Goal: Task Accomplishment & Management: Manage account settings

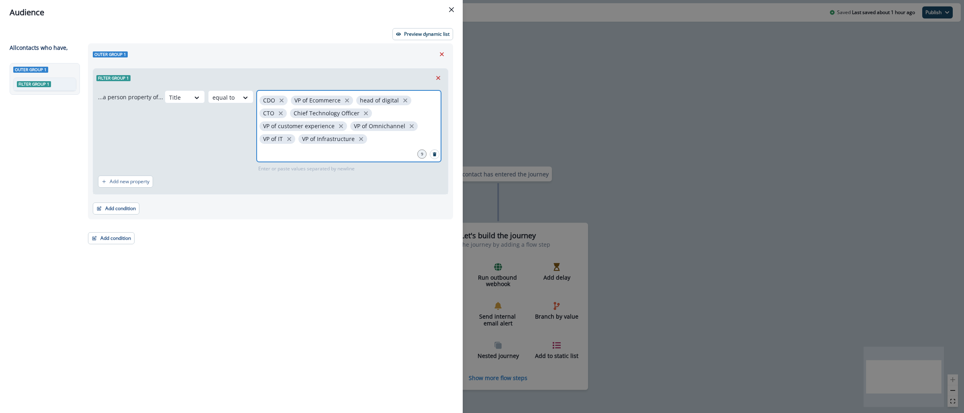
drag, startPoint x: 299, startPoint y: 153, endPoint x: 294, endPoint y: 151, distance: 5.2
click at [299, 153] on input "text" at bounding box center [349, 152] width 182 height 16
type input "**********"
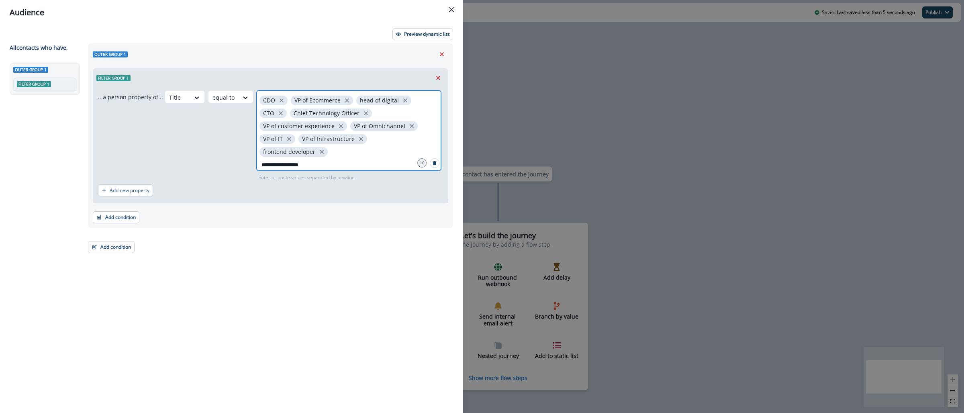
type input "**********"
type input "******"
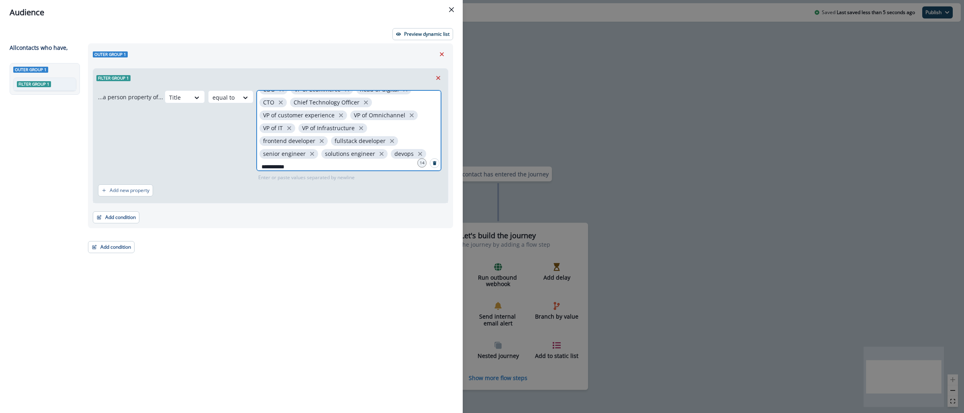
type input "**********"
click at [131, 211] on button "Add condition" at bounding box center [116, 217] width 47 height 12
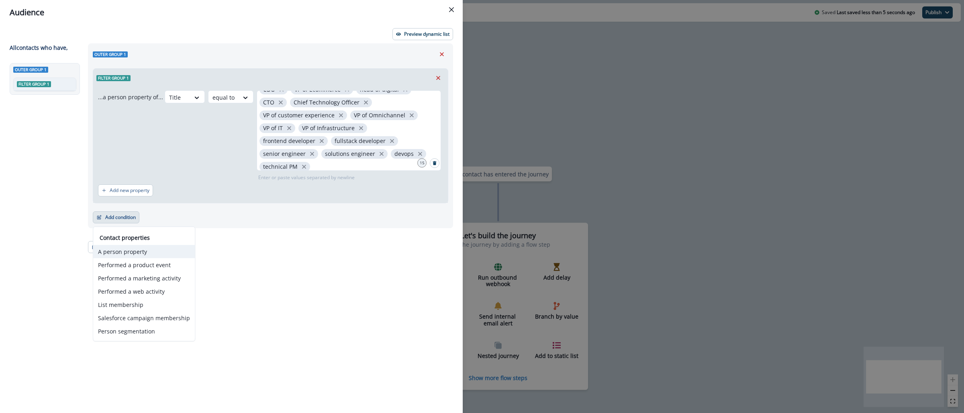
click at [142, 255] on button "A person property" at bounding box center [144, 251] width 102 height 13
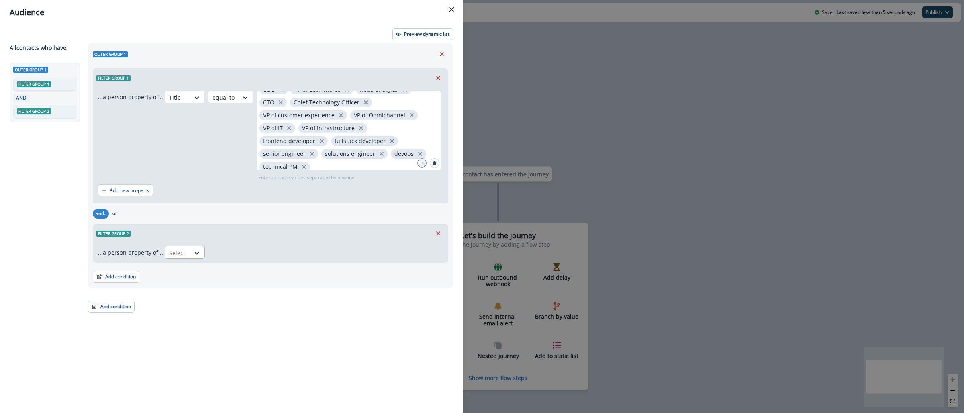
click at [184, 256] on div "Select" at bounding box center [177, 252] width 25 height 13
type input "****"
click at [209, 288] on div "account.Industry" at bounding box center [196, 286] width 67 height 15
click at [243, 252] on div at bounding box center [249, 253] width 17 height 10
click at [260, 380] on div "contains" at bounding box center [264, 375] width 63 height 15
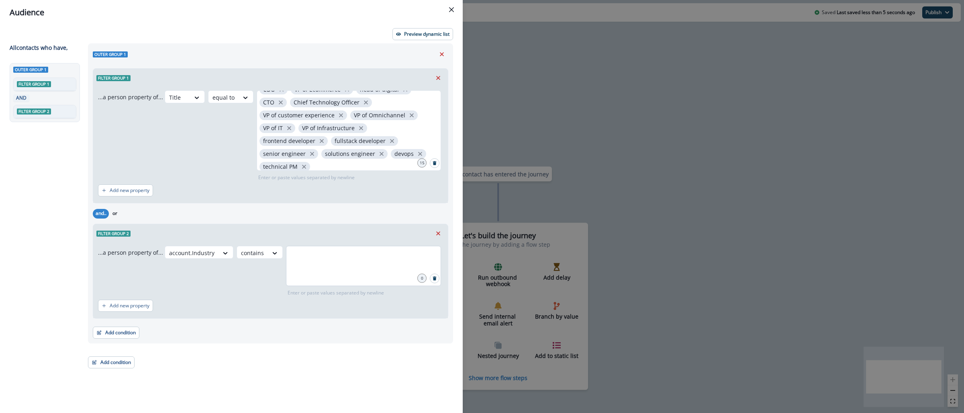
click at [300, 272] on div at bounding box center [363, 266] width 155 height 40
type input "******"
click at [411, 32] on p "Preview dynamic list" at bounding box center [426, 34] width 45 height 6
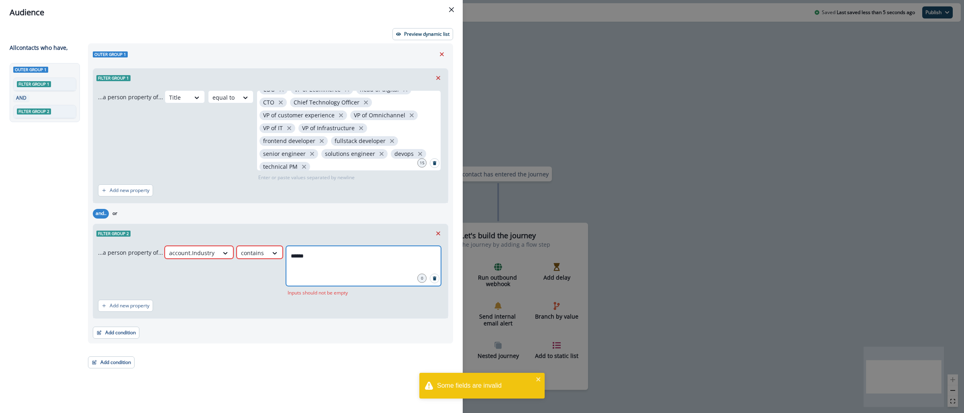
click at [317, 253] on input "******" at bounding box center [363, 256] width 153 height 16
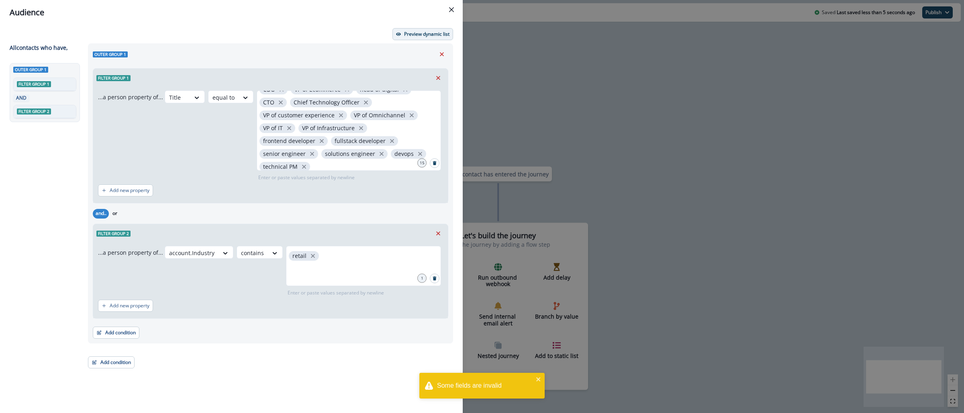
click at [425, 35] on p "Preview dynamic list" at bounding box center [426, 34] width 45 height 6
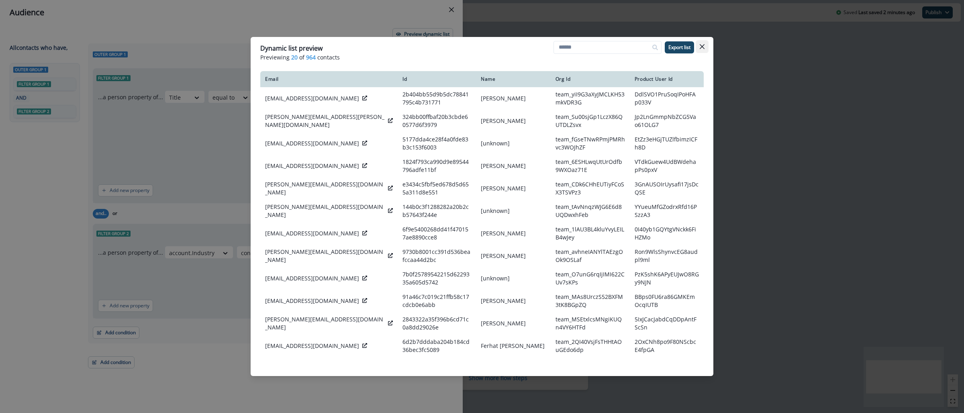
click at [703, 46] on icon "Close" at bounding box center [702, 46] width 5 height 5
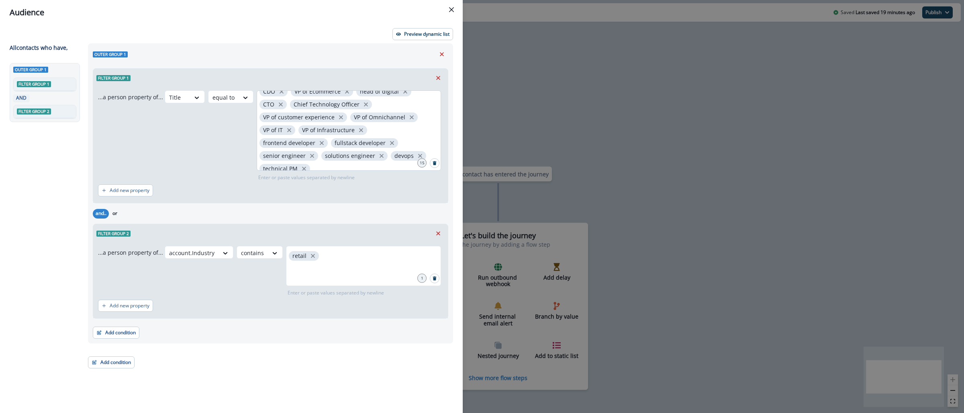
scroll to position [17, 0]
click at [358, 165] on input "text" at bounding box center [349, 173] width 182 height 16
type input "**********"
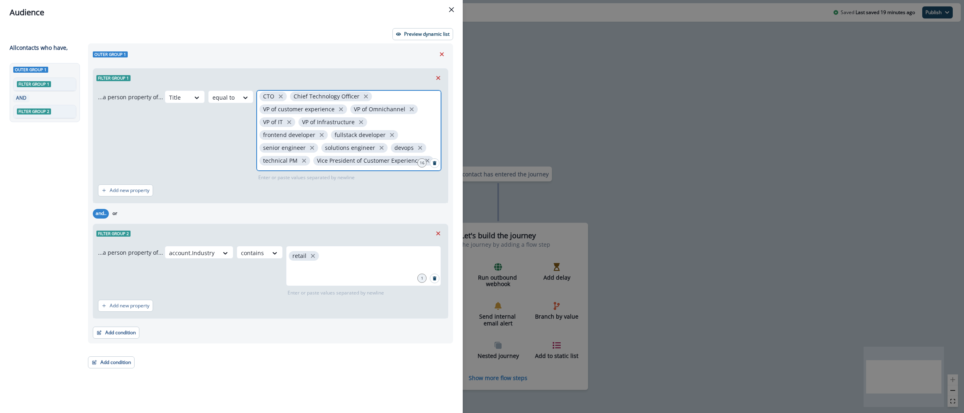
scroll to position [24, 0]
type input "**********"
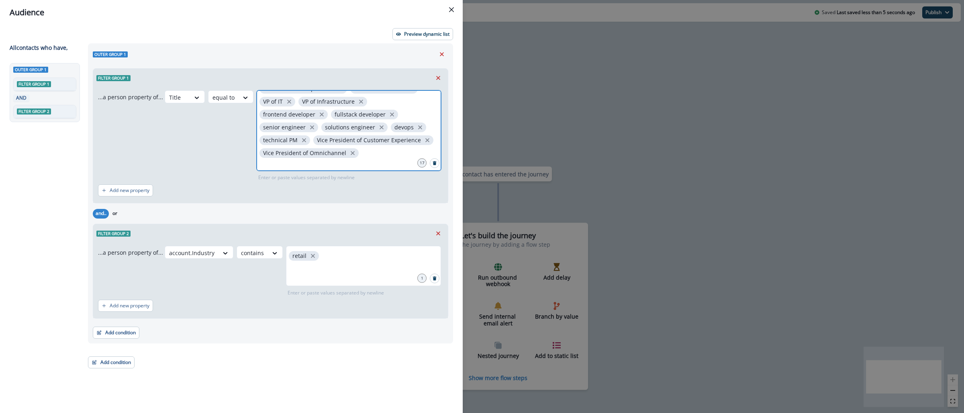
scroll to position [43, 0]
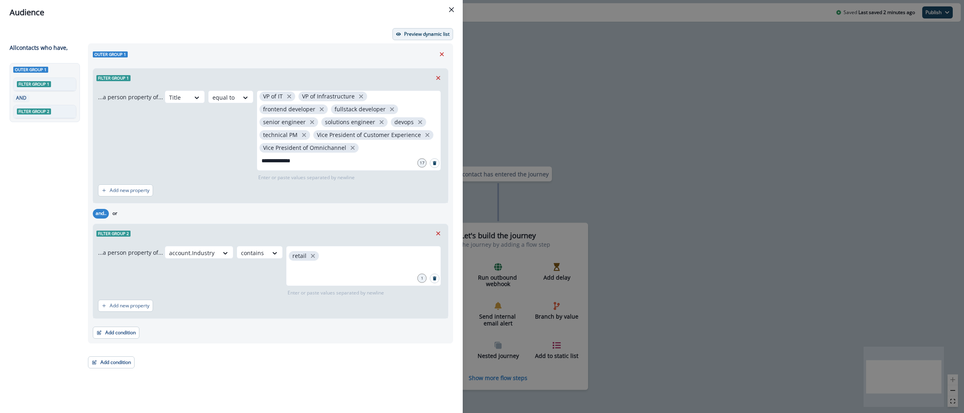
click at [415, 35] on p "Preview dynamic list" at bounding box center [426, 34] width 45 height 6
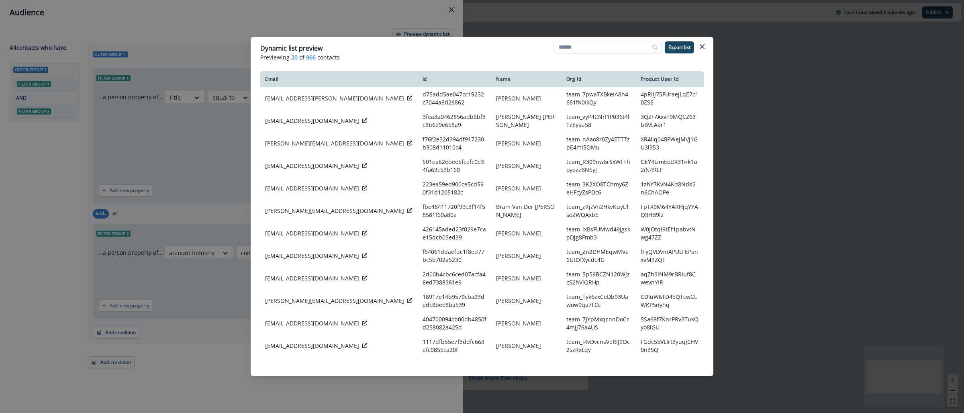
click at [760, 76] on div "Dynamic list preview Previewing 20 of 966 contacts Export list Email Id Name Or…" at bounding box center [482, 206] width 964 height 413
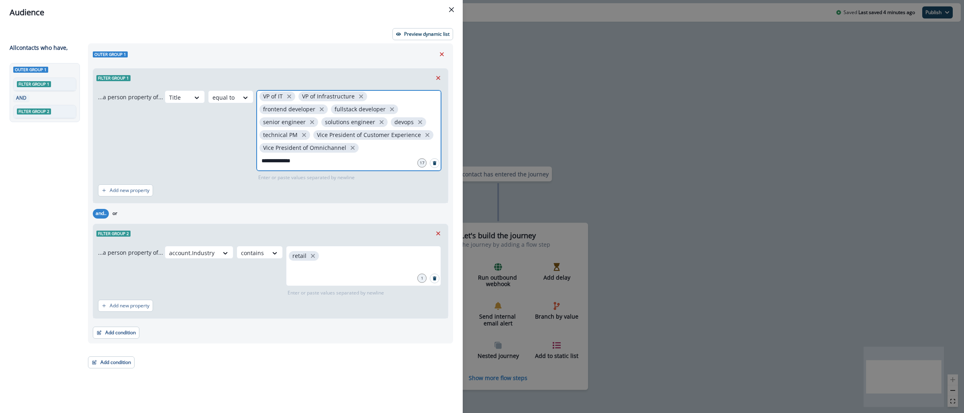
click at [310, 162] on input "**********" at bounding box center [349, 161] width 182 height 16
type input "**********"
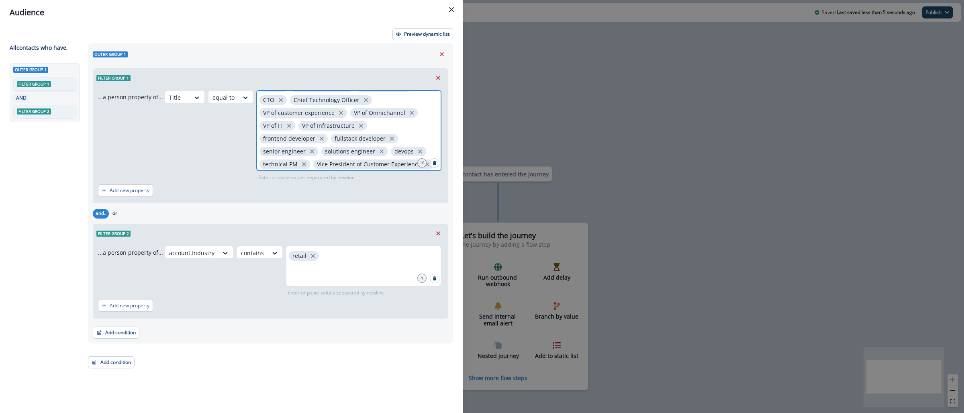
scroll to position [55, 0]
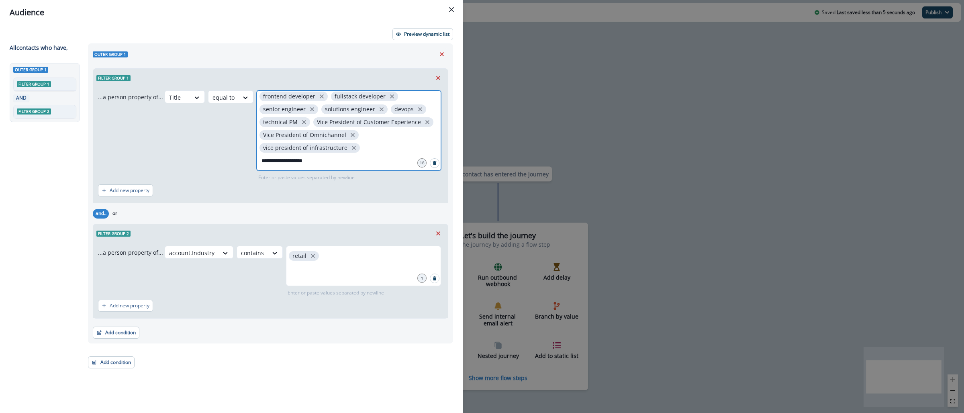
type input "**********"
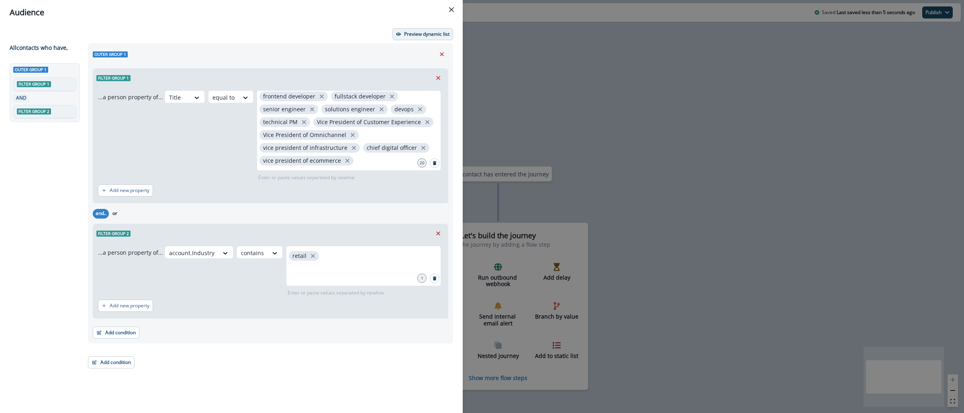
click at [427, 37] on p "Preview dynamic list" at bounding box center [426, 34] width 45 height 6
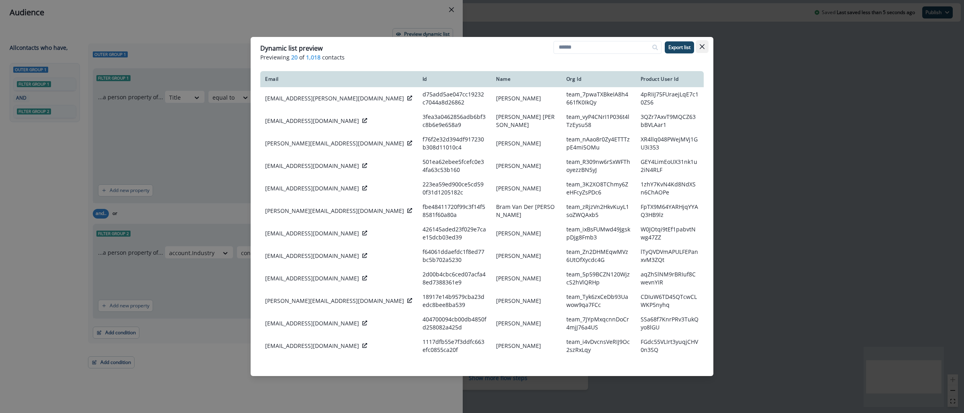
click at [705, 49] on button "Close" at bounding box center [702, 46] width 13 height 13
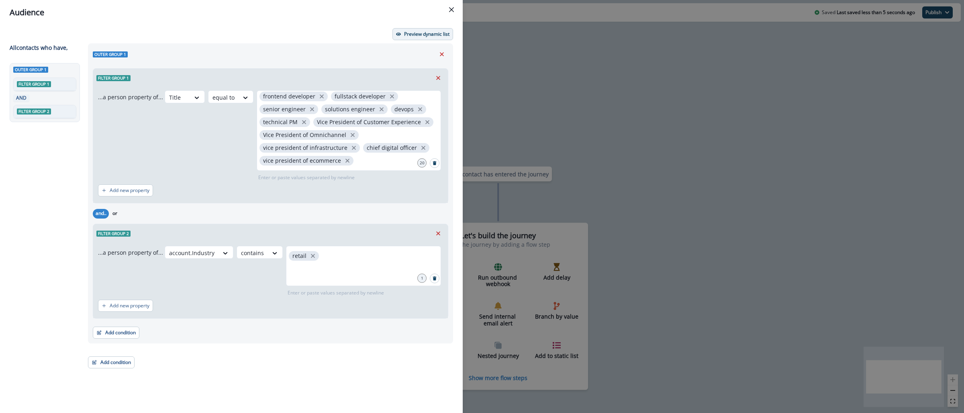
click at [411, 33] on p "Preview dynamic list" at bounding box center [426, 34] width 45 height 6
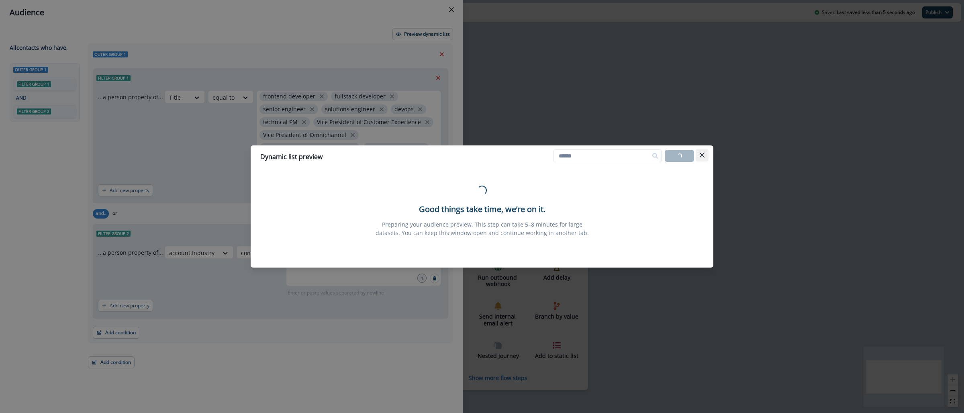
click at [706, 155] on button "Close" at bounding box center [702, 155] width 13 height 13
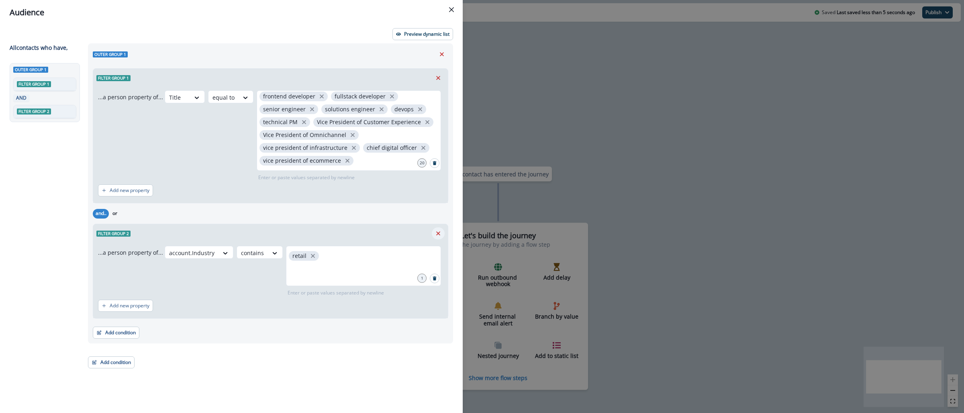
click at [437, 235] on icon "Remove" at bounding box center [438, 233] width 7 height 7
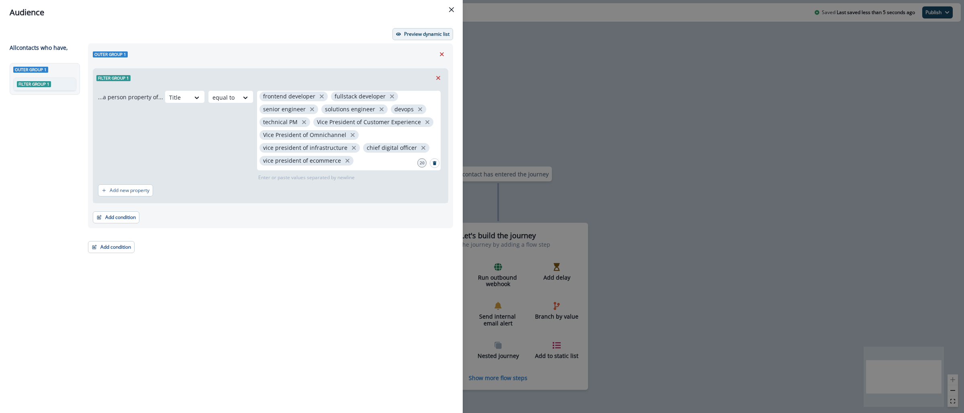
click at [433, 33] on p "Preview dynamic list" at bounding box center [426, 34] width 45 height 6
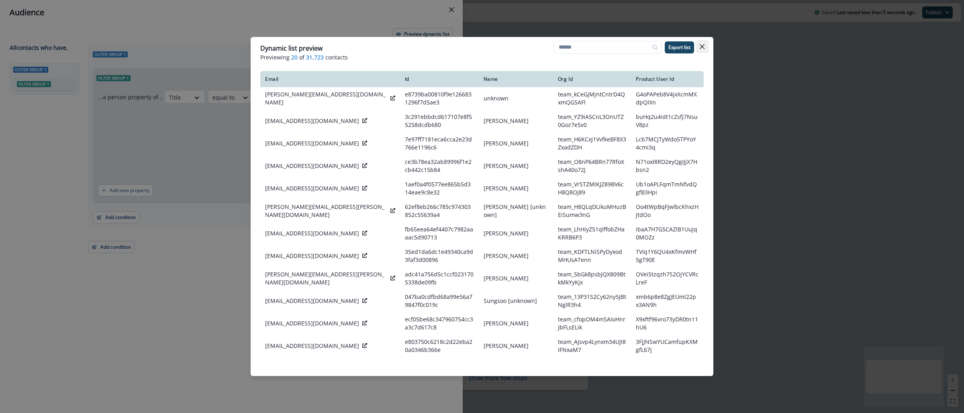
click at [704, 48] on icon "Close" at bounding box center [702, 46] width 5 height 5
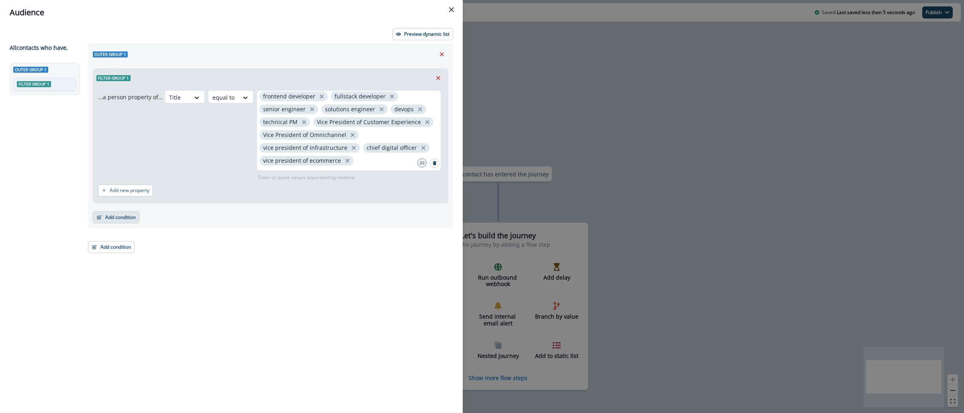
click at [115, 214] on button "Add condition" at bounding box center [116, 217] width 47 height 12
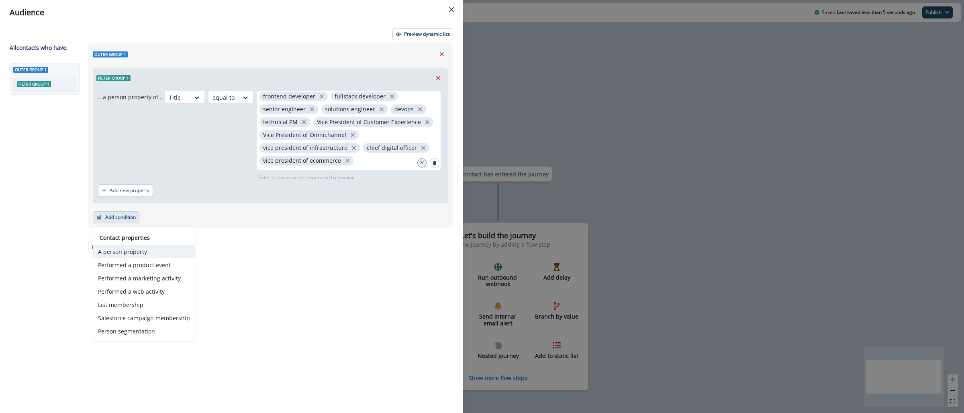
click at [162, 251] on button "A person property" at bounding box center [144, 251] width 102 height 13
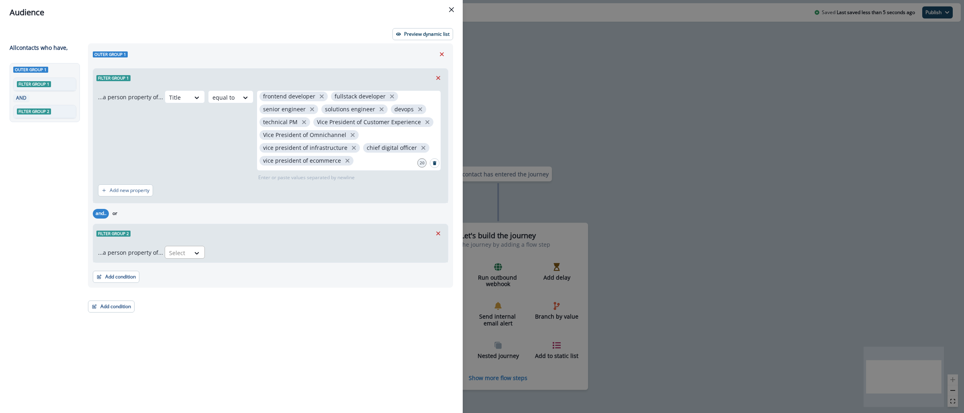
click at [178, 248] on div at bounding box center [177, 253] width 17 height 10
type input "********"
click at [188, 274] on div "Industry" at bounding box center [196, 271] width 67 height 15
click at [200, 254] on icon at bounding box center [202, 253] width 4 height 2
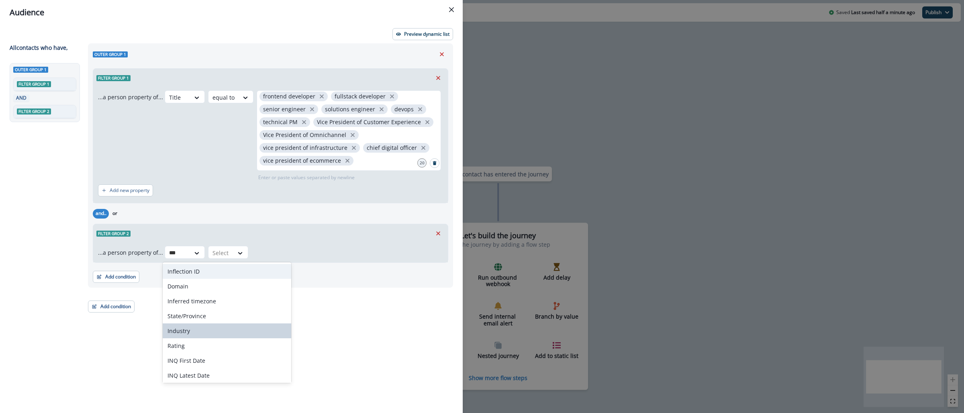
type input "****"
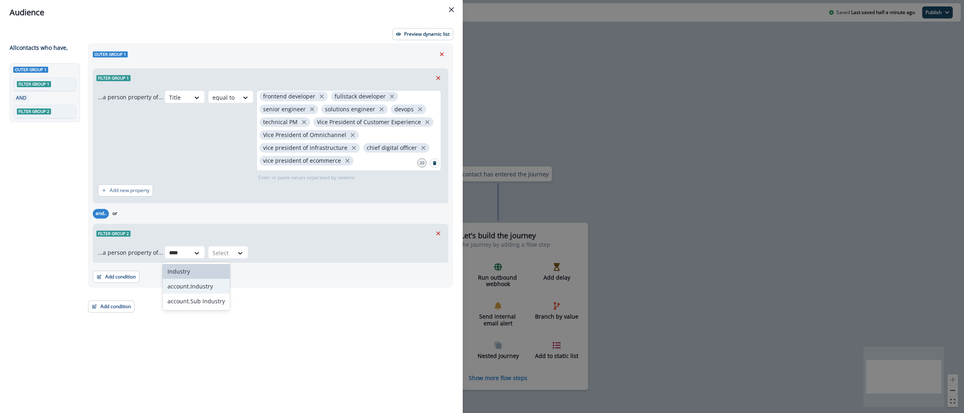
click at [178, 282] on div "account.Industry" at bounding box center [196, 286] width 67 height 15
click at [222, 251] on icon at bounding box center [225, 253] width 7 height 8
type input "********"
click at [176, 270] on div "Industry" at bounding box center [196, 271] width 67 height 15
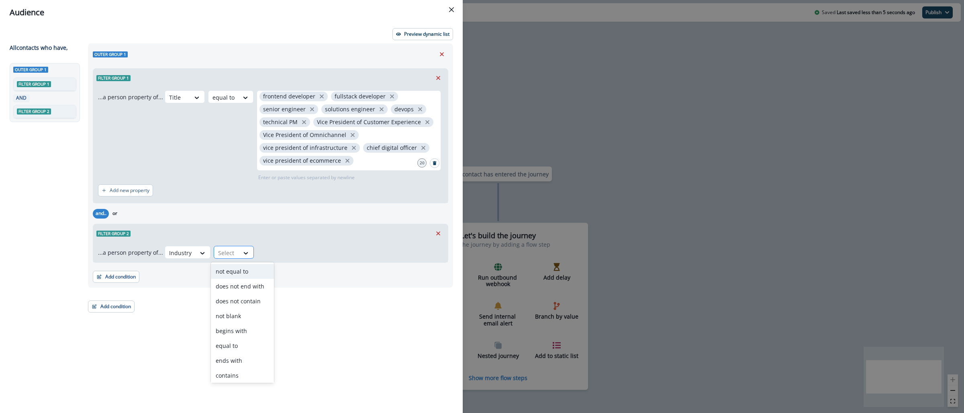
click at [239, 257] on div at bounding box center [246, 252] width 14 height 13
click at [240, 315] on div "not blank" at bounding box center [242, 315] width 63 height 15
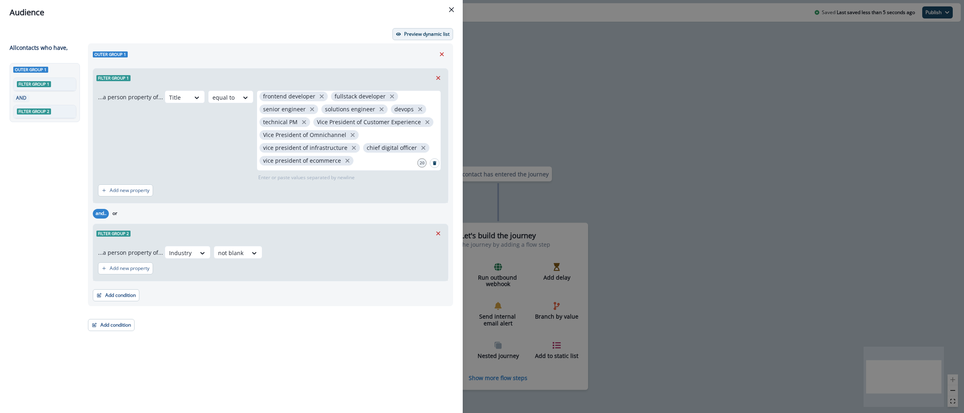
click at [419, 33] on p "Preview dynamic list" at bounding box center [426, 34] width 45 height 6
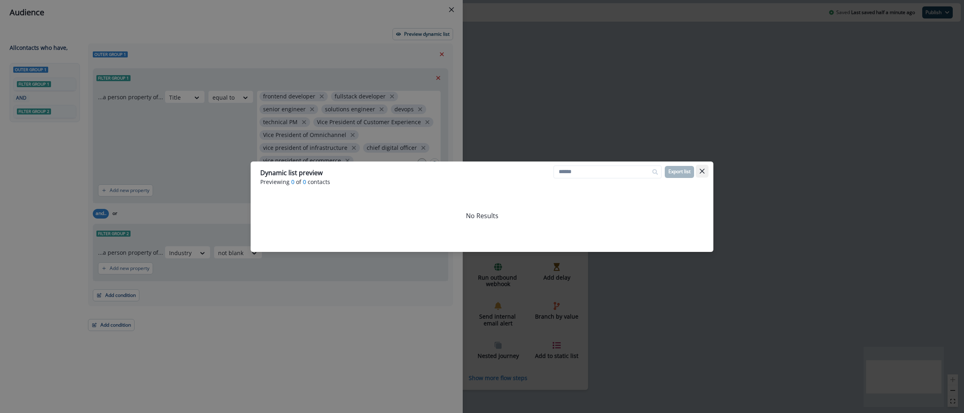
click at [707, 167] on button "Close" at bounding box center [702, 171] width 13 height 13
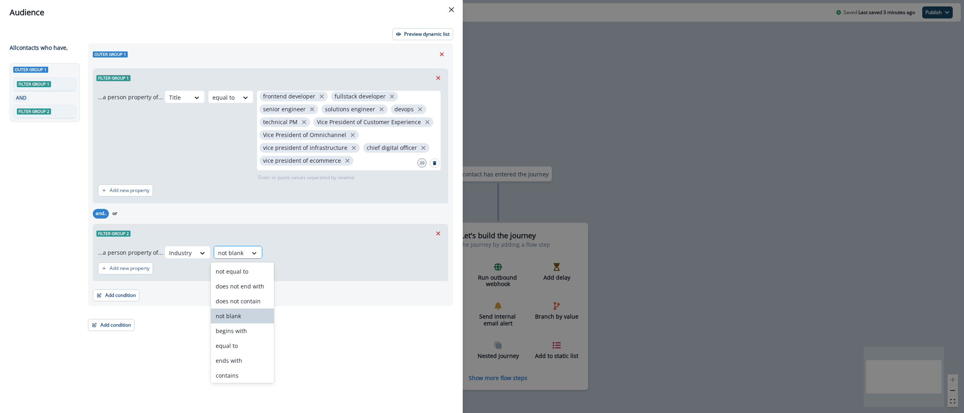
click at [251, 253] on icon at bounding box center [254, 253] width 7 height 8
click at [249, 376] on div "contains" at bounding box center [242, 375] width 63 height 15
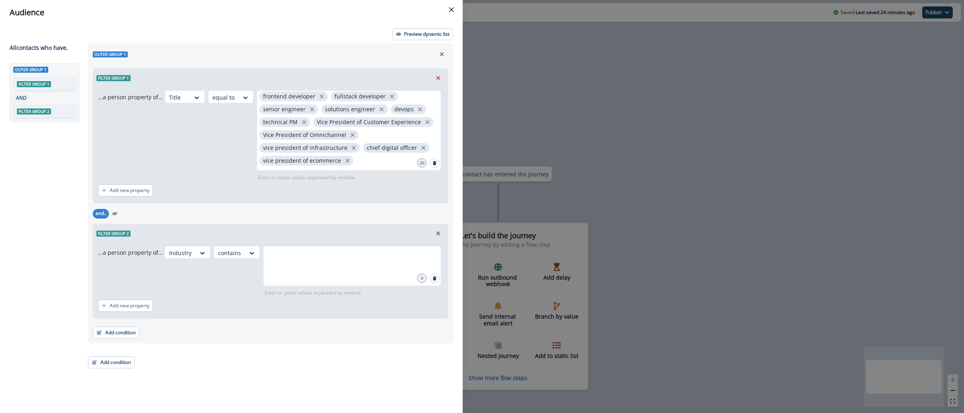
click at [502, 88] on div "Audience Preview dynamic list All contact s who have, Outer group 1 Filter grou…" at bounding box center [482, 206] width 964 height 413
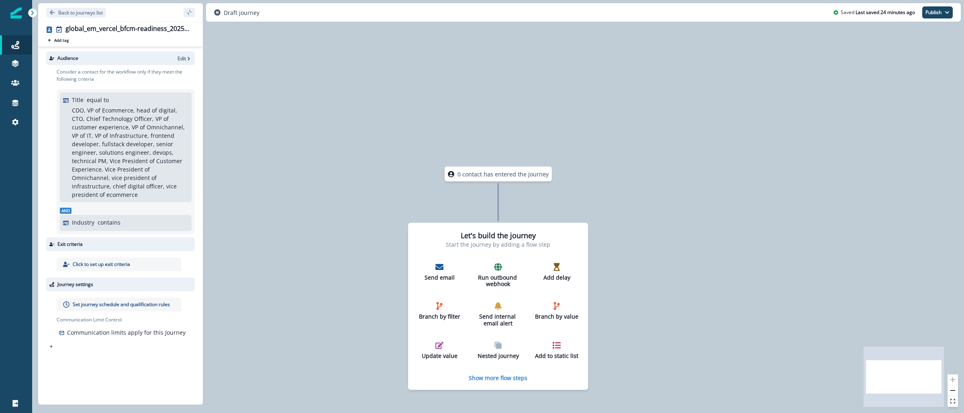
click at [18, 10] on img at bounding box center [15, 12] width 11 height 11
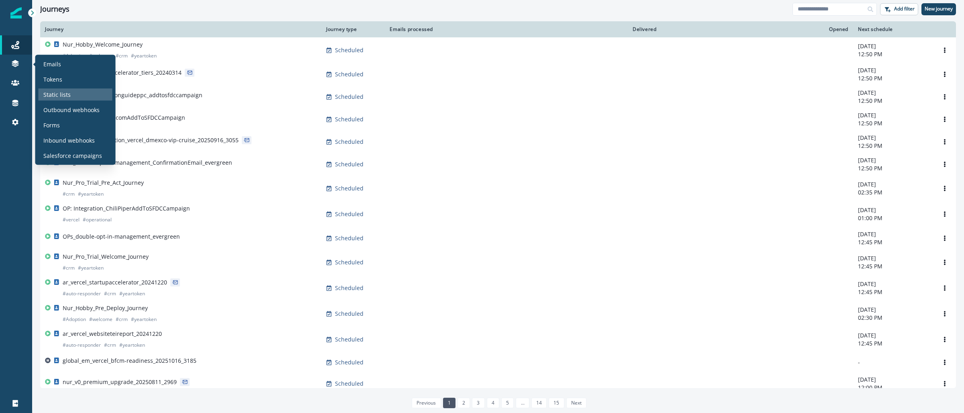
click at [67, 90] on p "Static lists" at bounding box center [56, 94] width 27 height 8
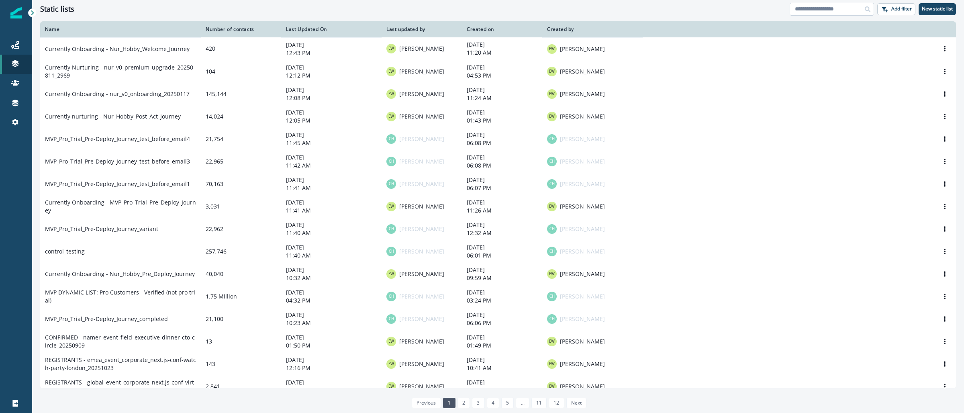
click at [829, 6] on input at bounding box center [832, 9] width 84 height 13
paste input "**********"
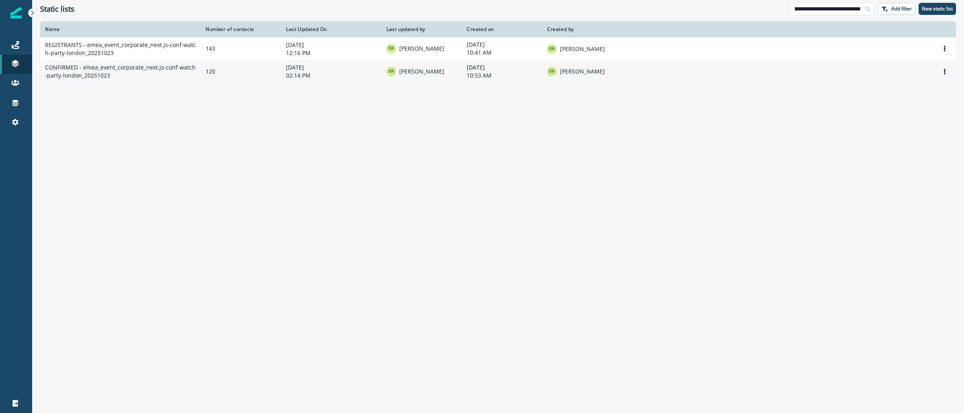
type input "**********"
click at [162, 68] on td "CONFIRMED - emea_event_corporate_next.js-conf-watch-party-london_20251023" at bounding box center [120, 71] width 161 height 22
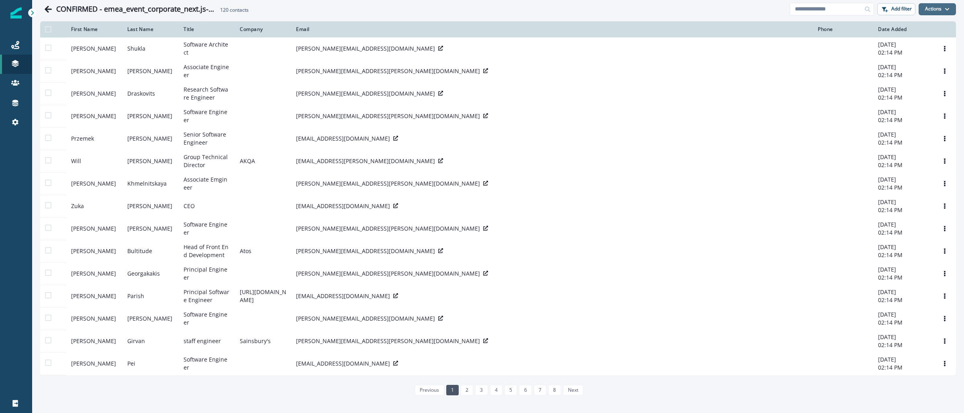
click at [941, 12] on button "Actions" at bounding box center [937, 9] width 37 height 12
click at [894, 47] on button "From a CSV file" at bounding box center [911, 43] width 71 height 13
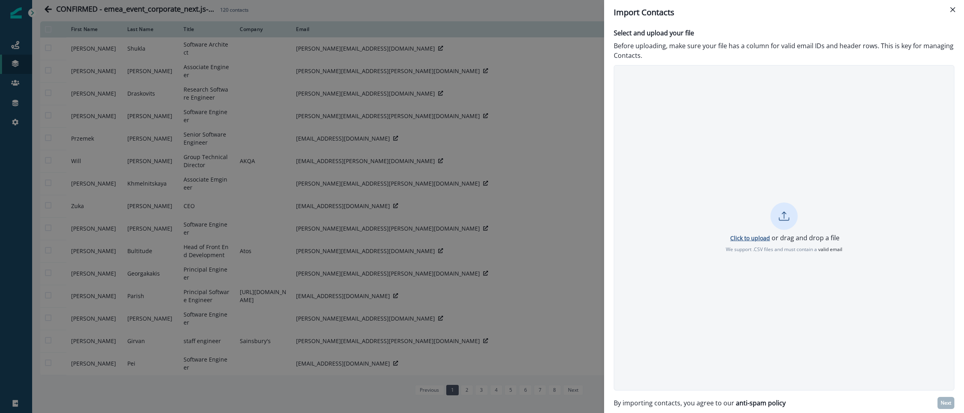
click at [743, 239] on p "Click to upload" at bounding box center [750, 238] width 40 height 8
click at [841, 31] on p "Select and upload your file" at bounding box center [784, 33] width 341 height 10
click at [791, 257] on p "Cancel" at bounding box center [784, 258] width 18 height 7
click at [761, 237] on p "Click to upload" at bounding box center [750, 238] width 40 height 8
click at [951, 404] on p "Next" at bounding box center [946, 403] width 10 height 6
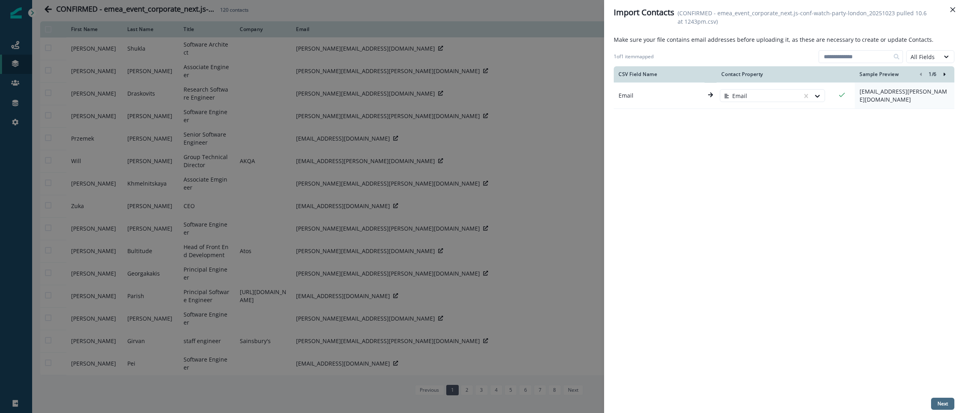
click at [933, 400] on button "Next" at bounding box center [942, 404] width 23 height 12
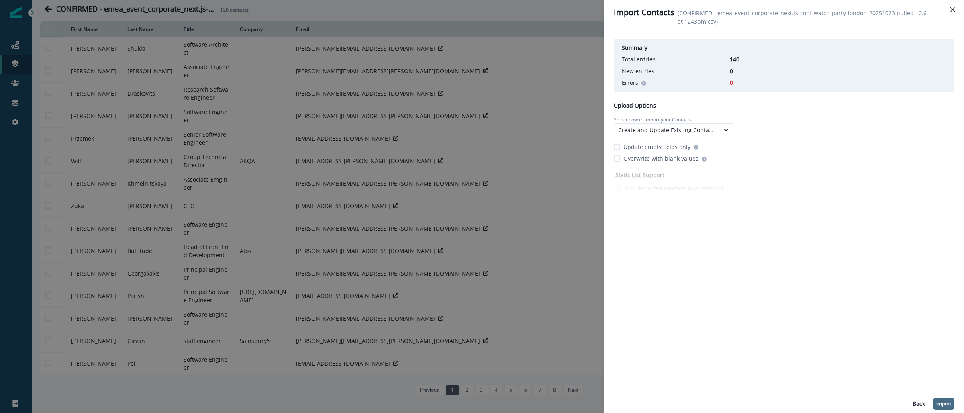
click at [941, 404] on p "Import" at bounding box center [943, 404] width 15 height 6
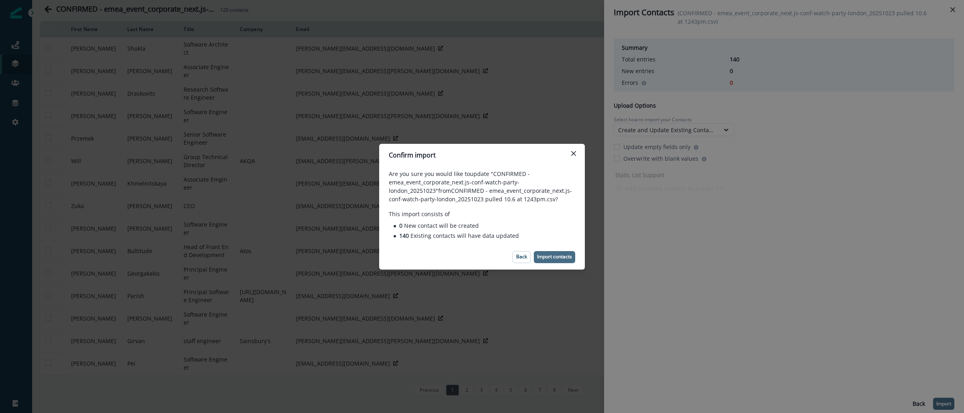
click at [557, 259] on p "Import contacts" at bounding box center [554, 257] width 35 height 6
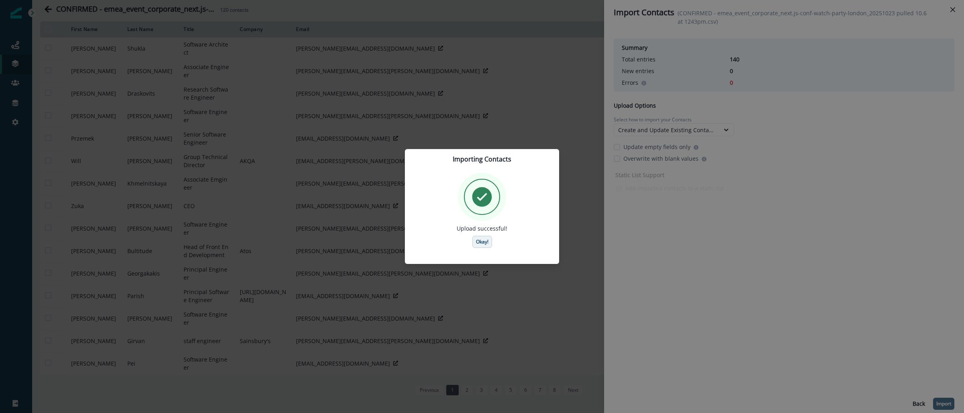
click at [480, 243] on p "Okay!" at bounding box center [482, 242] width 12 height 6
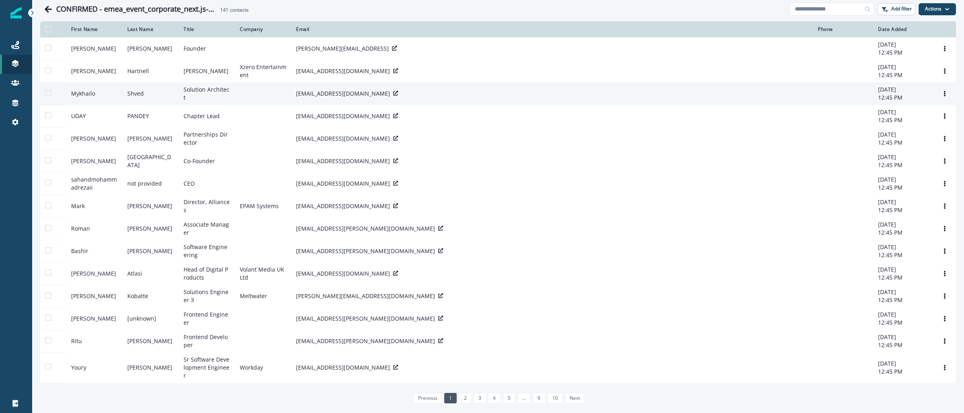
click at [48, 31] on span at bounding box center [48, 29] width 6 height 6
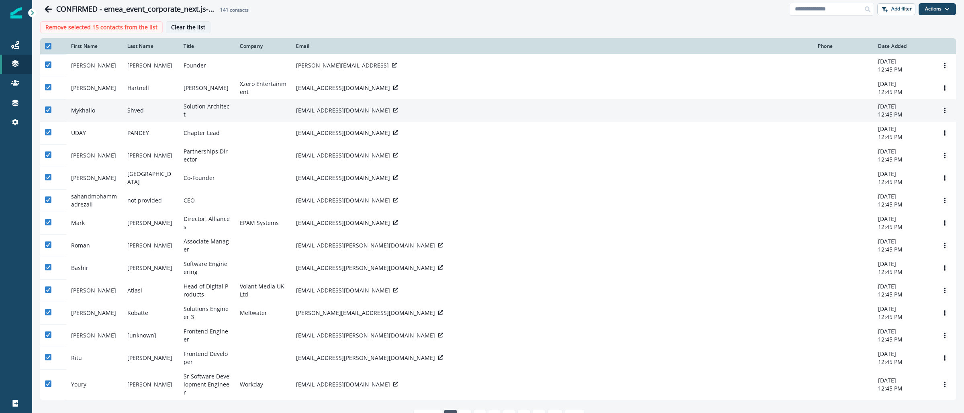
click at [178, 27] on p "Clear the list" at bounding box center [188, 27] width 34 height 7
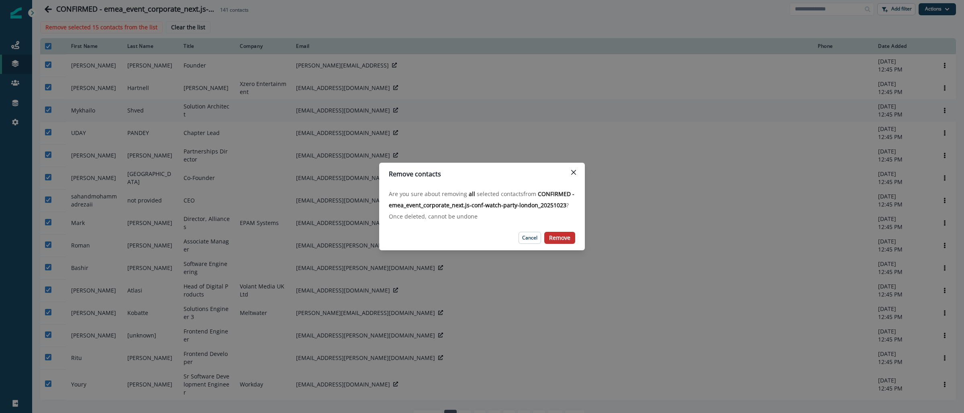
click at [557, 235] on p "Remove" at bounding box center [559, 238] width 21 height 7
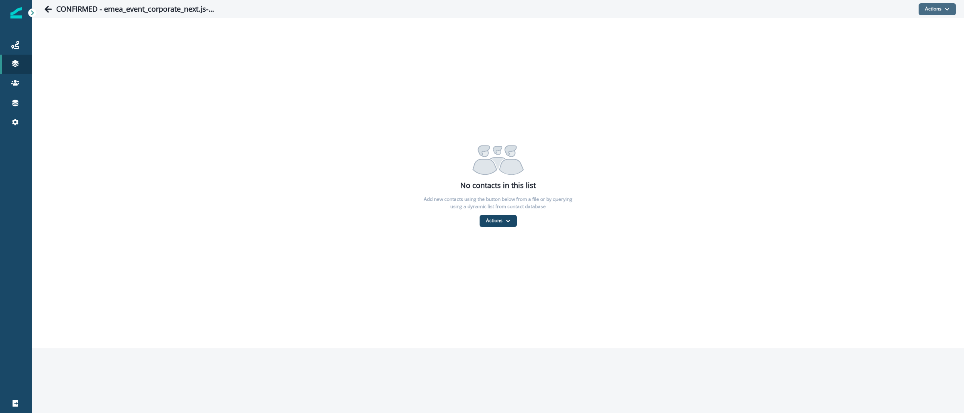
click at [942, 10] on button "Actions" at bounding box center [937, 9] width 37 height 12
click at [924, 42] on button "From a CSV file" at bounding box center [919, 43] width 71 height 13
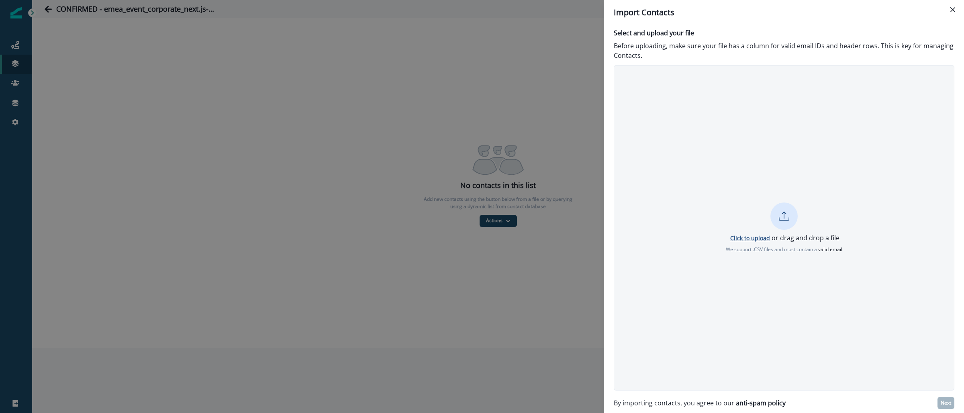
click at [754, 237] on p "Click to upload" at bounding box center [750, 238] width 40 height 8
click at [781, 260] on p "Cancel" at bounding box center [784, 258] width 18 height 7
click at [743, 238] on p "Click to upload" at bounding box center [750, 238] width 40 height 8
click at [737, 297] on div "Uploading CONFIRMED - emea_event_corporate_next.js-conf-watch-party-london_2025…" at bounding box center [784, 227] width 341 height 325
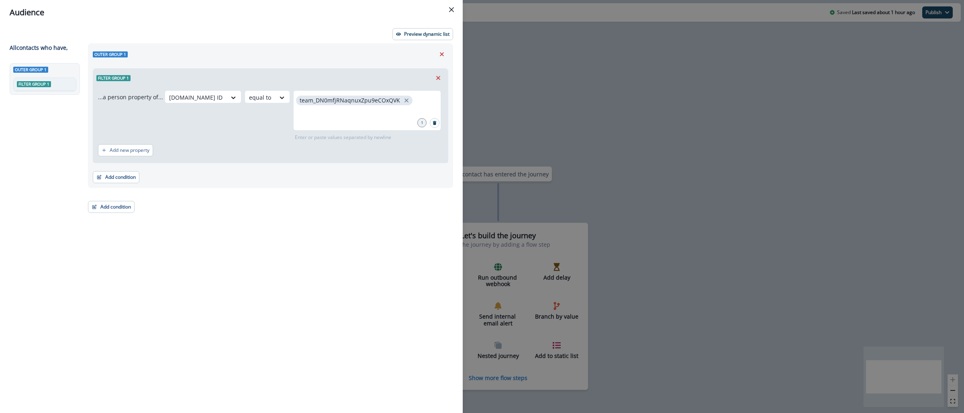
click at [620, 107] on div "Audience Preview dynamic list All contact s who have, Outer group 1 Filter grou…" at bounding box center [482, 206] width 964 height 413
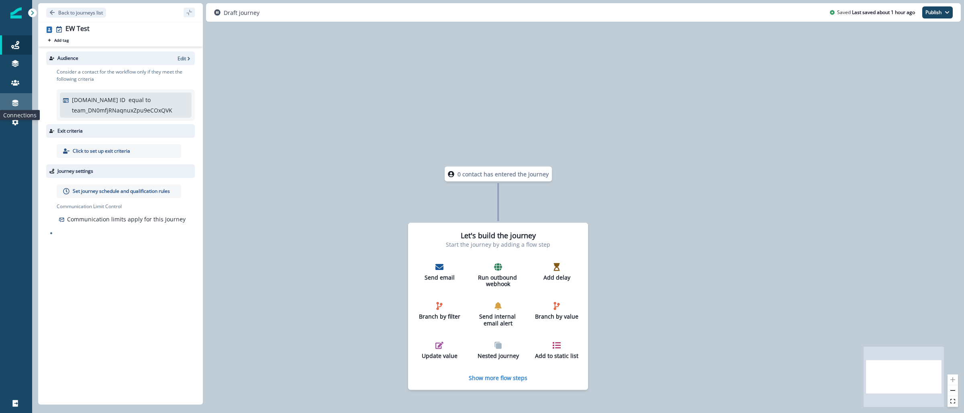
click at [13, 100] on icon at bounding box center [15, 103] width 6 height 6
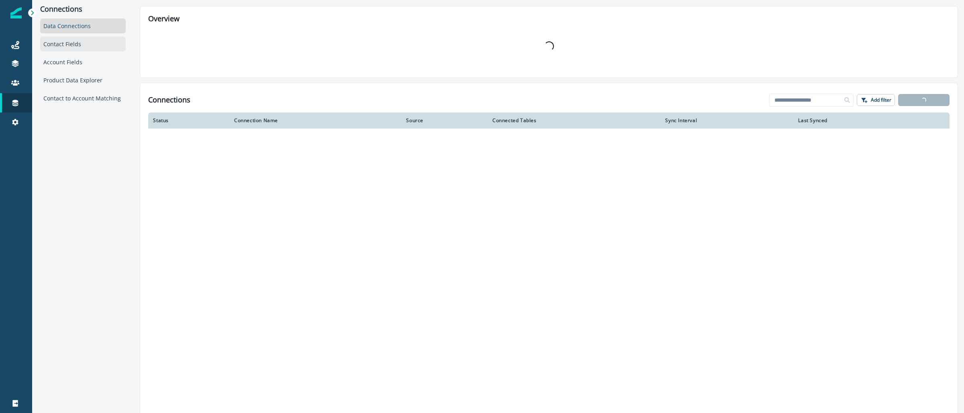
click at [80, 46] on div "Contact Fields" at bounding box center [83, 44] width 86 height 15
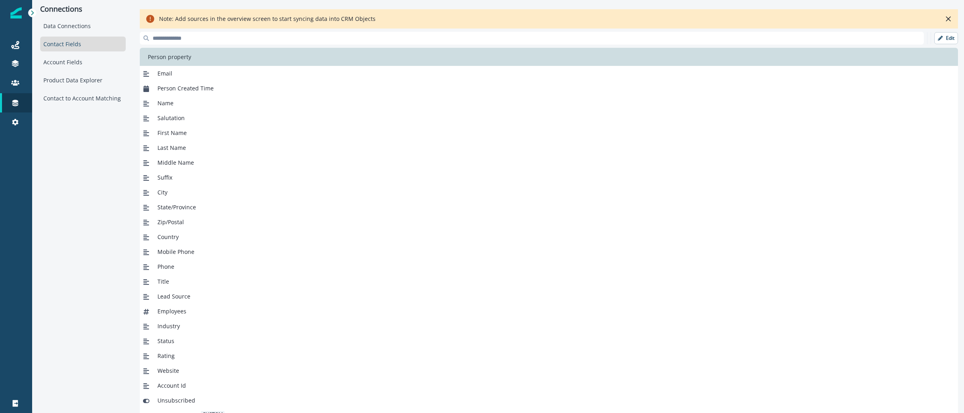
click at [626, 39] on input at bounding box center [532, 38] width 784 height 13
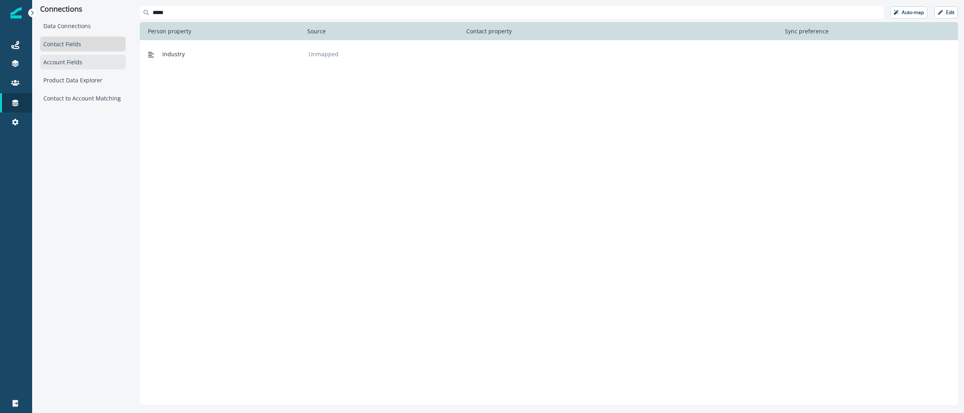
type input "*****"
click at [69, 57] on div "Account Fields" at bounding box center [83, 62] width 86 height 15
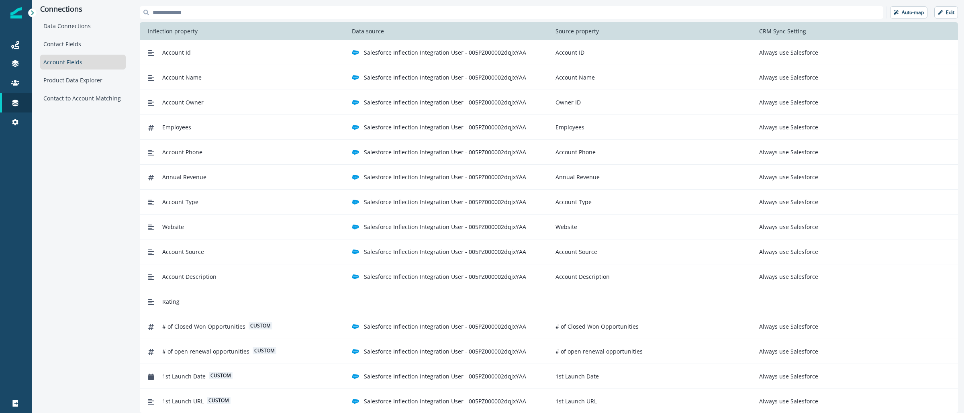
click at [170, 18] on input at bounding box center [511, 12] width 743 height 13
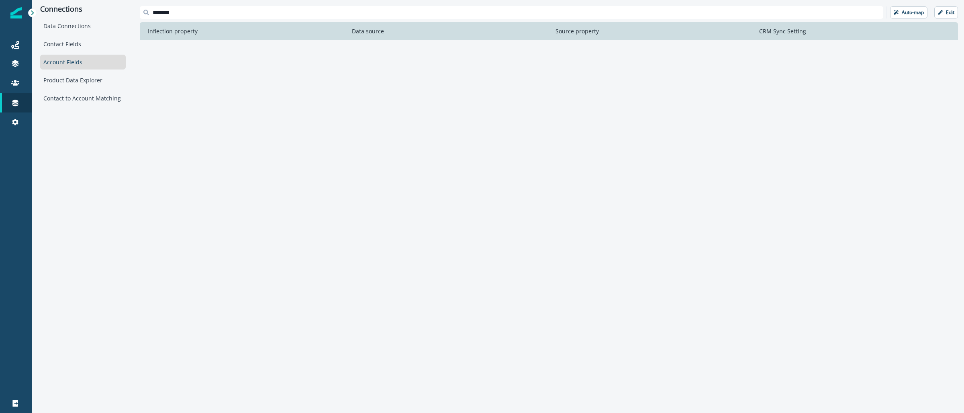
type input "********"
click at [67, 62] on div "Account Fields" at bounding box center [83, 62] width 86 height 15
click at [196, 8] on input "********" at bounding box center [511, 12] width 743 height 13
click at [194, 12] on input "********" at bounding box center [511, 12] width 743 height 13
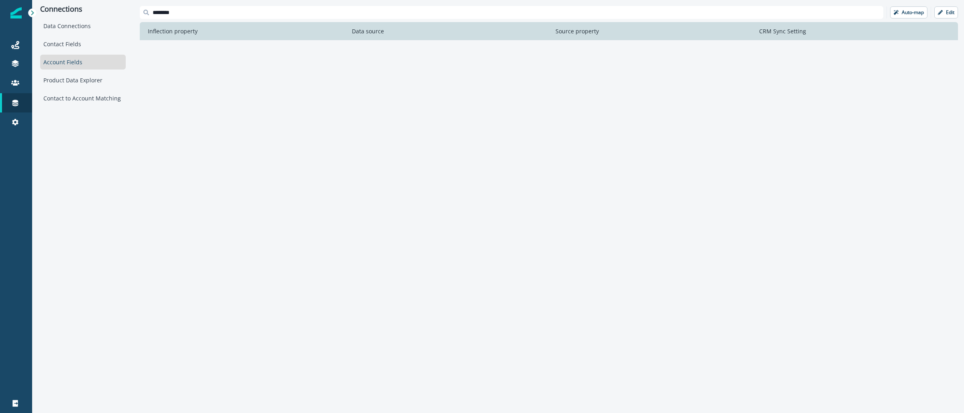
click at [194, 12] on input "********" at bounding box center [511, 12] width 743 height 13
click at [222, 8] on input "********" at bounding box center [511, 12] width 743 height 13
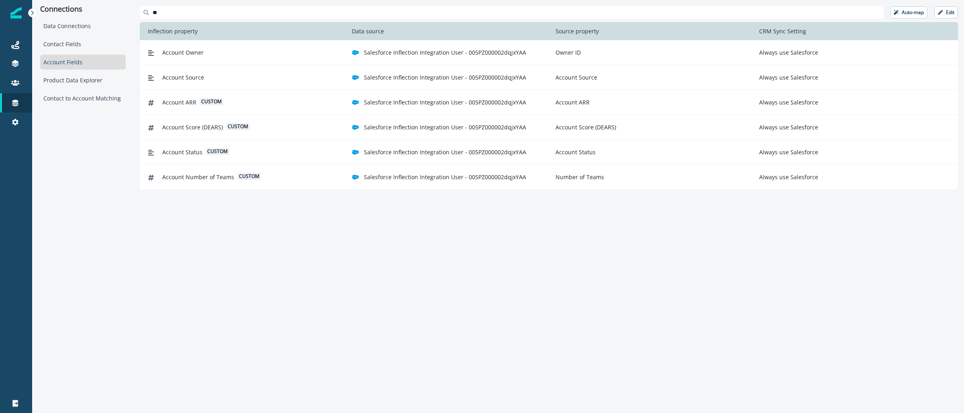
type input "*"
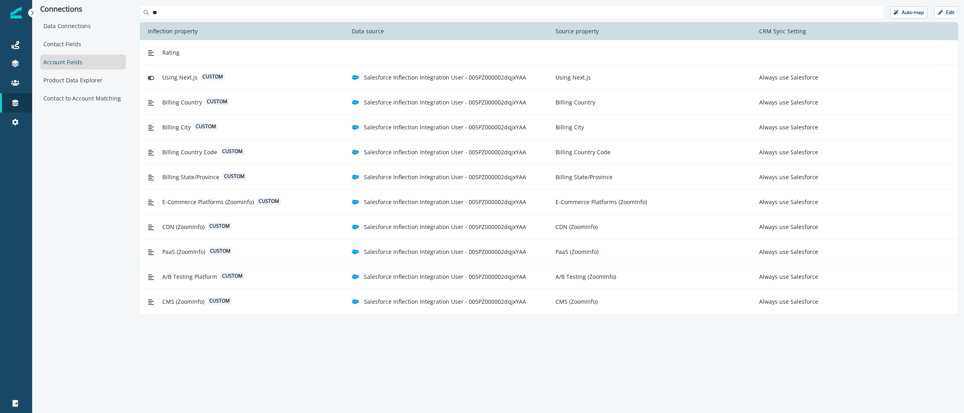
type input "*"
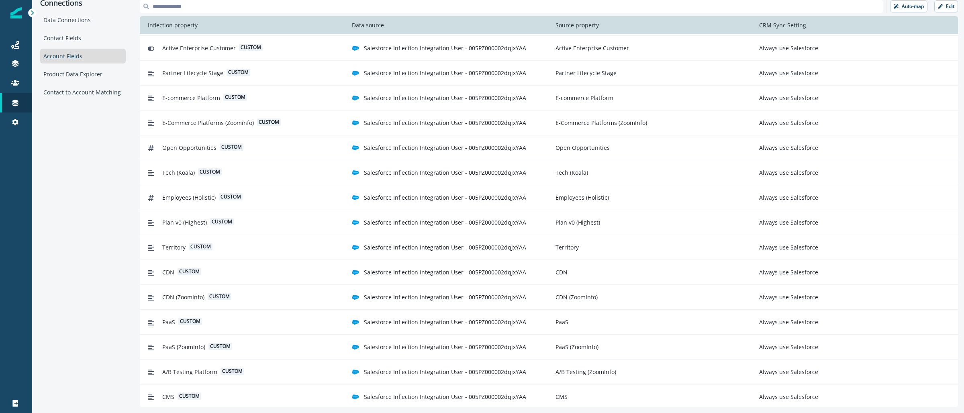
scroll to position [1151, 0]
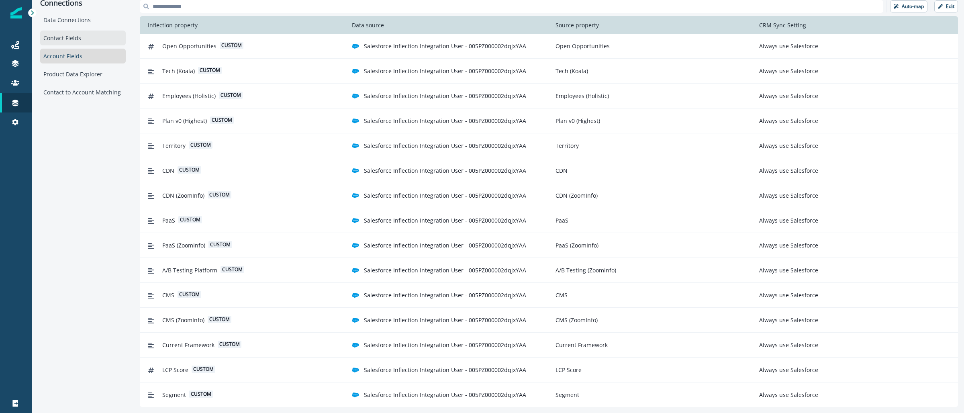
click at [90, 42] on div "Contact Fields" at bounding box center [83, 38] width 86 height 15
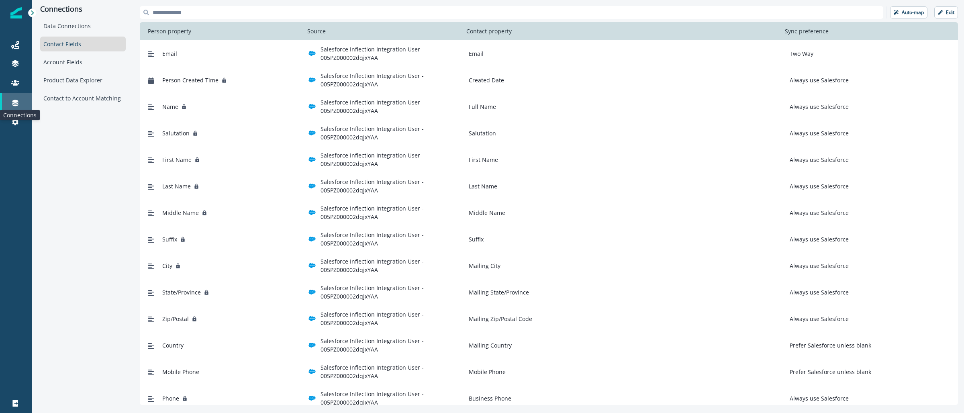
click at [13, 100] on icon at bounding box center [15, 103] width 8 height 8
click at [65, 21] on div "Data Connections" at bounding box center [83, 25] width 86 height 15
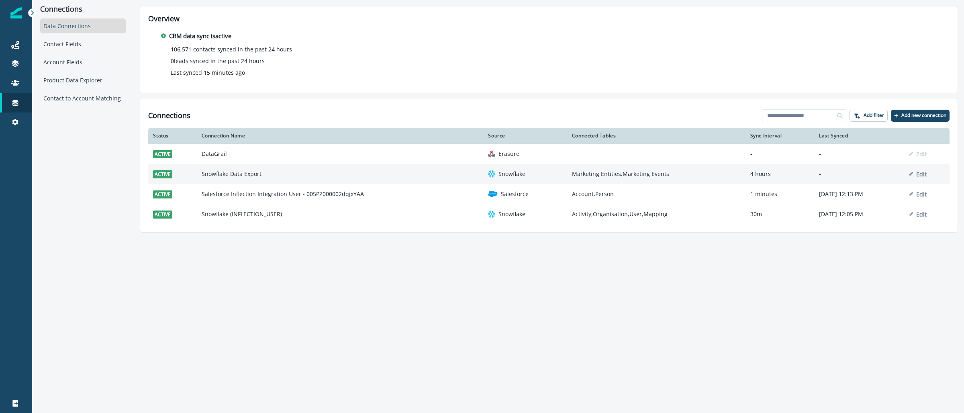
click at [247, 175] on td "Snowflake Data Export" at bounding box center [340, 174] width 287 height 20
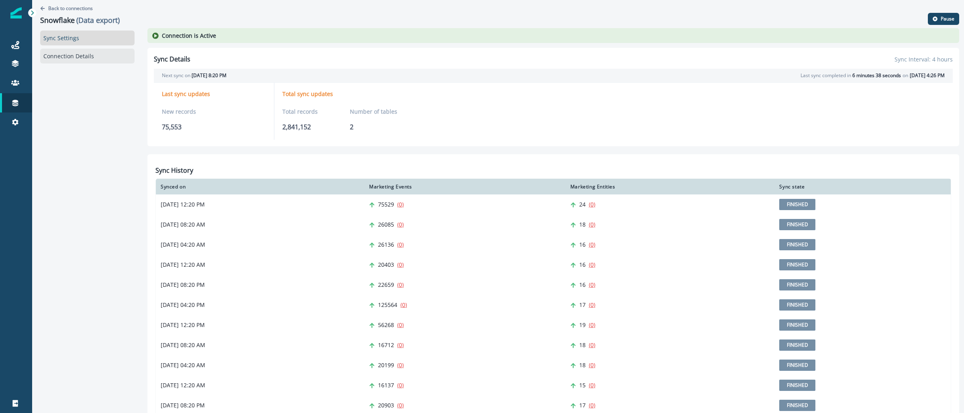
click at [88, 59] on link "Connection Details" at bounding box center [87, 56] width 94 height 15
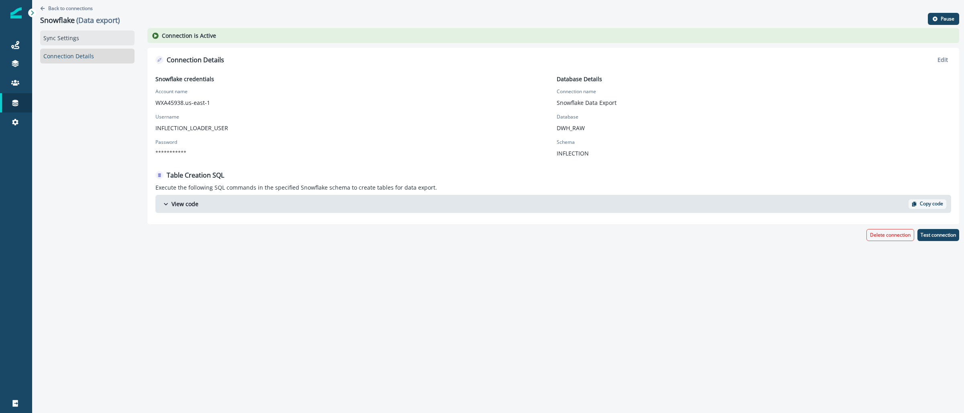
click at [63, 42] on link "Sync Settings" at bounding box center [87, 38] width 94 height 15
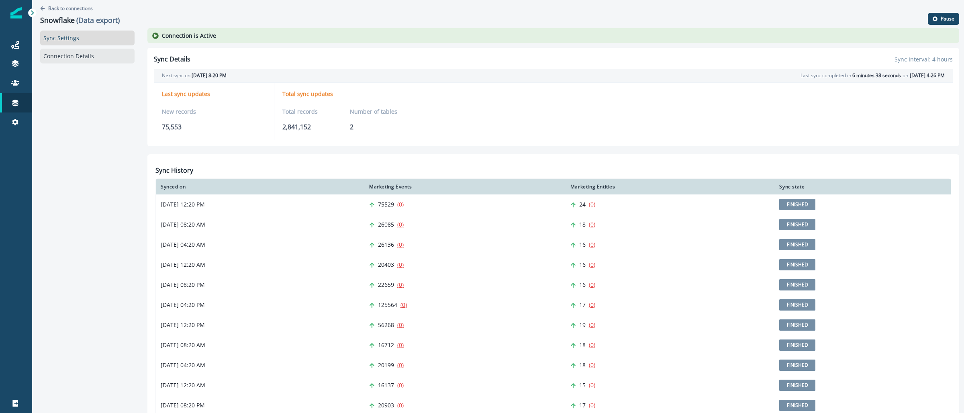
click at [60, 53] on link "Connection Details" at bounding box center [87, 56] width 94 height 15
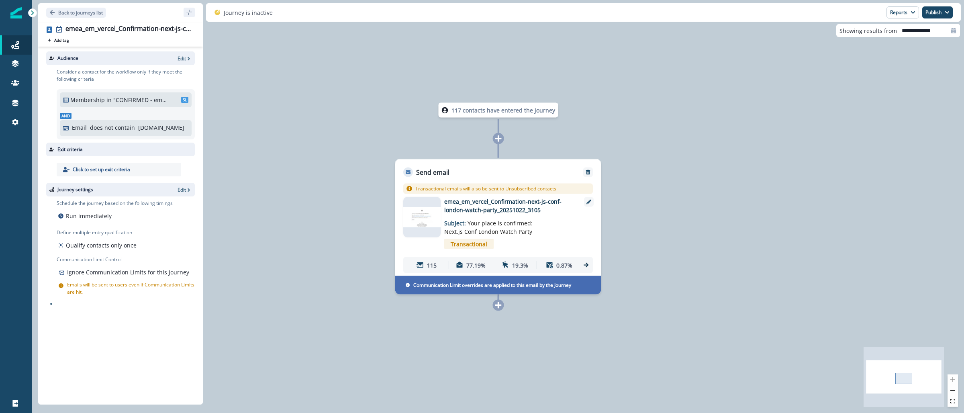
click at [186, 55] on span "button" at bounding box center [189, 58] width 6 height 6
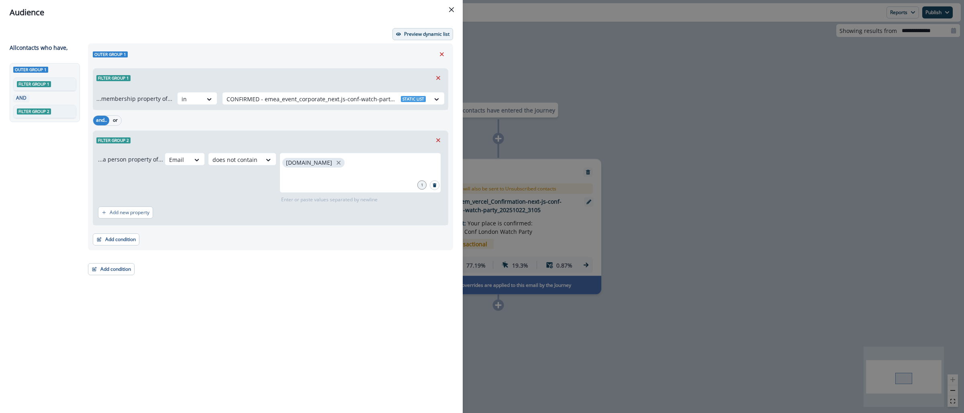
click at [418, 34] on p "Preview dynamic list" at bounding box center [426, 34] width 45 height 6
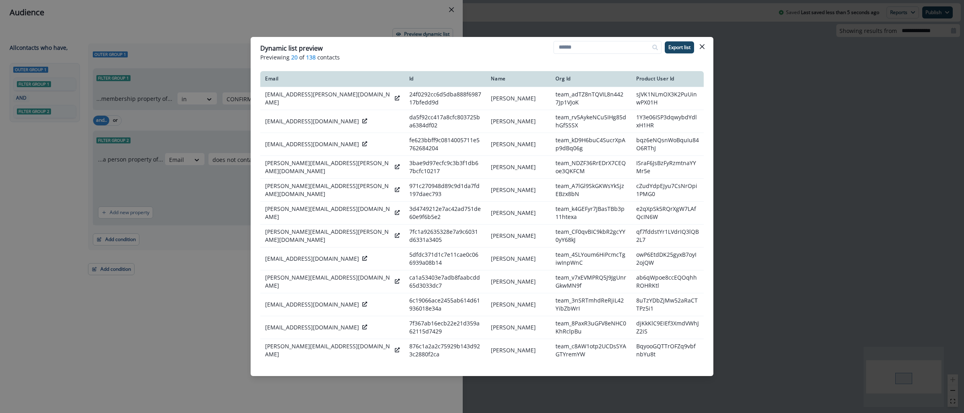
click at [797, 114] on div "Dynamic list preview Previewing 20 of 138 contacts Export list Email Id Name Or…" at bounding box center [482, 206] width 964 height 413
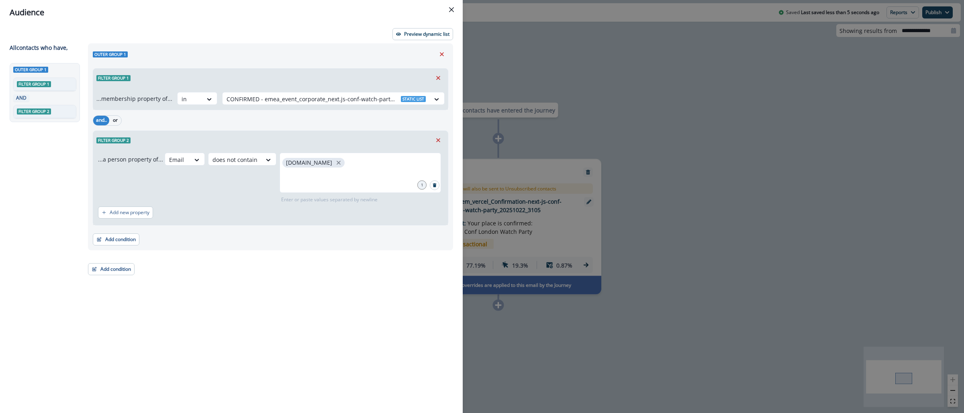
click at [455, 12] on button "Close" at bounding box center [451, 9] width 13 height 13
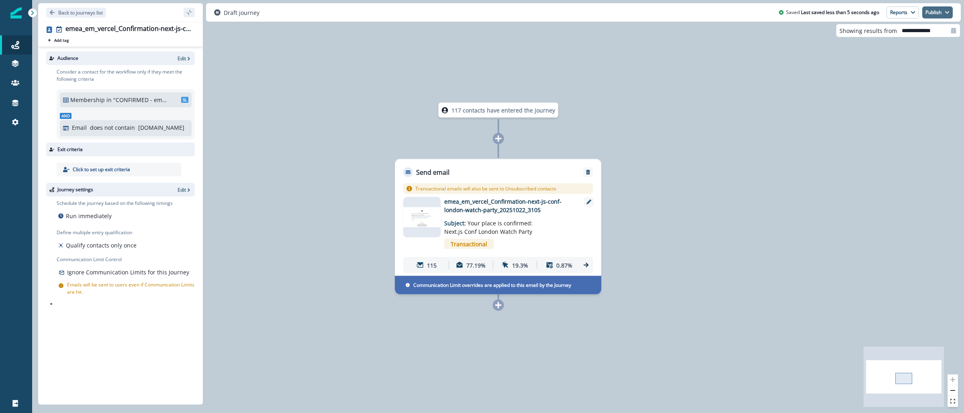
click at [948, 11] on icon "button" at bounding box center [947, 12] width 5 height 5
click at [900, 34] on button "as active journey" at bounding box center [908, 32] width 89 height 14
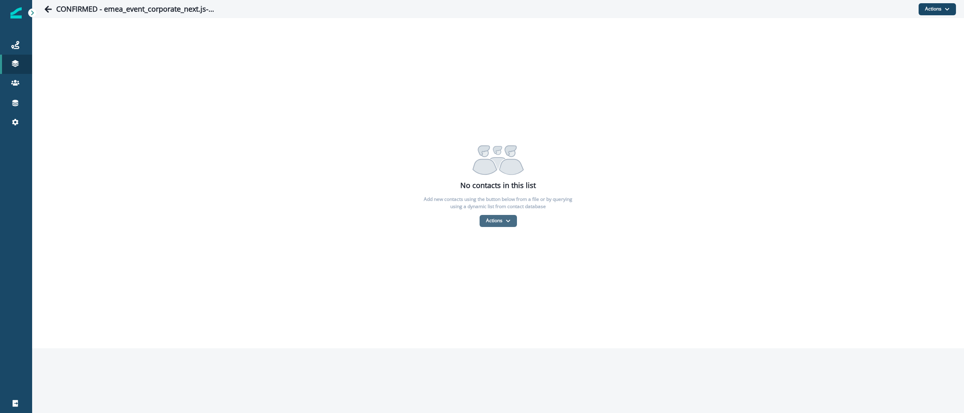
click at [511, 215] on button "Actions" at bounding box center [498, 221] width 37 height 12
click at [507, 254] on button "From a CSV file" at bounding box center [515, 255] width 71 height 13
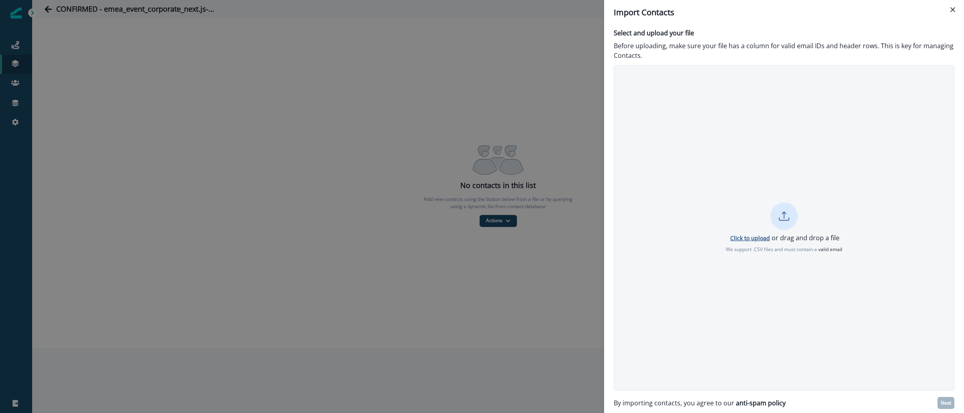
click at [750, 237] on p "Click to upload" at bounding box center [750, 238] width 40 height 8
click at [945, 402] on p "Next" at bounding box center [946, 403] width 10 height 6
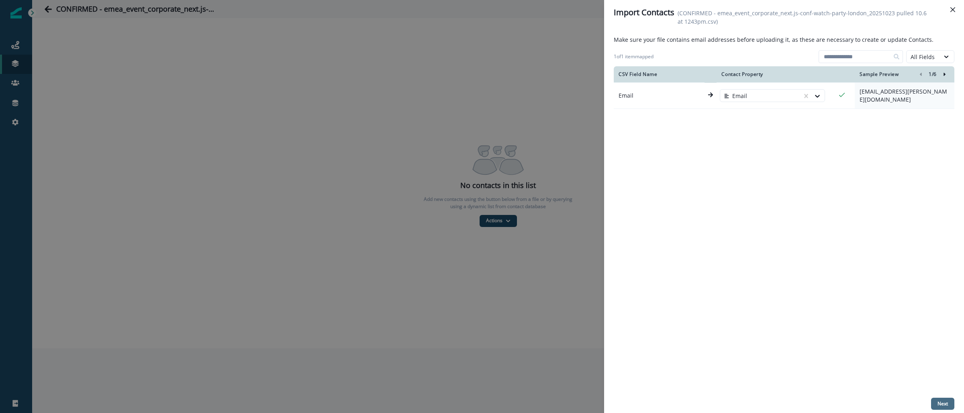
click at [948, 406] on button "Next" at bounding box center [942, 404] width 23 height 12
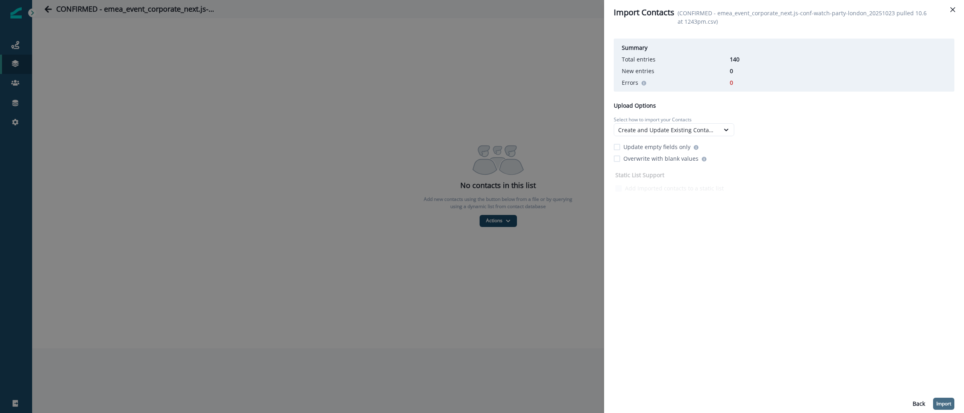
click at [939, 403] on p "Import" at bounding box center [943, 404] width 15 height 6
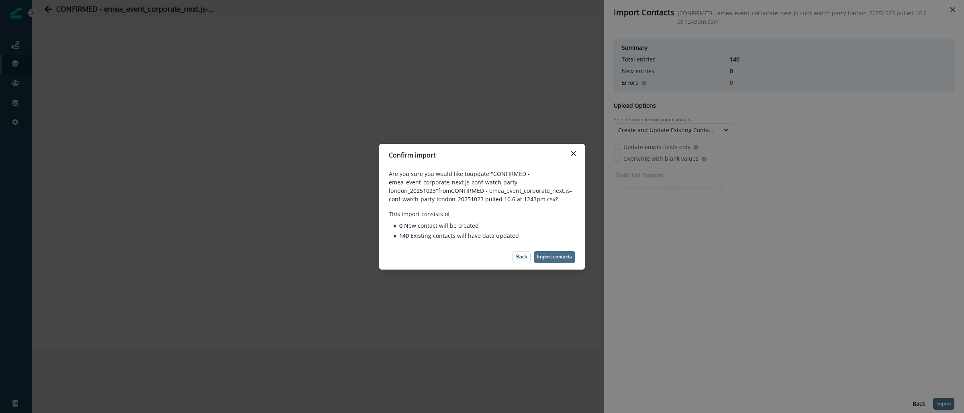
click at [555, 255] on p "Import contacts" at bounding box center [554, 257] width 35 height 6
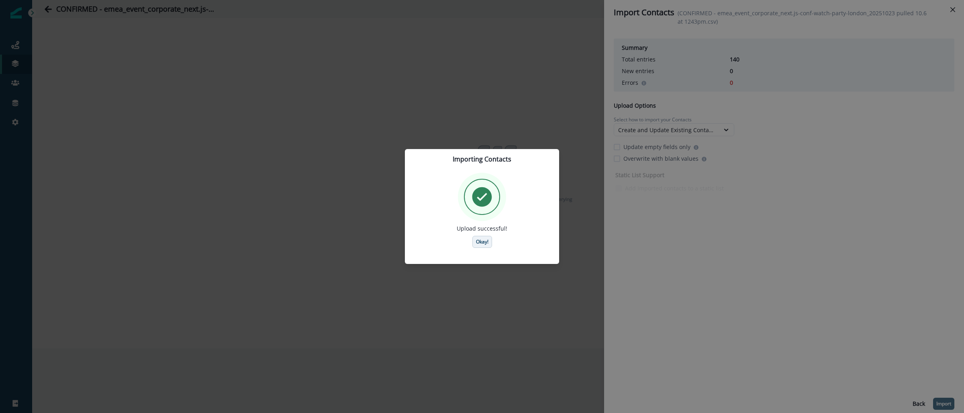
click at [481, 243] on p "Okay!" at bounding box center [482, 242] width 12 height 6
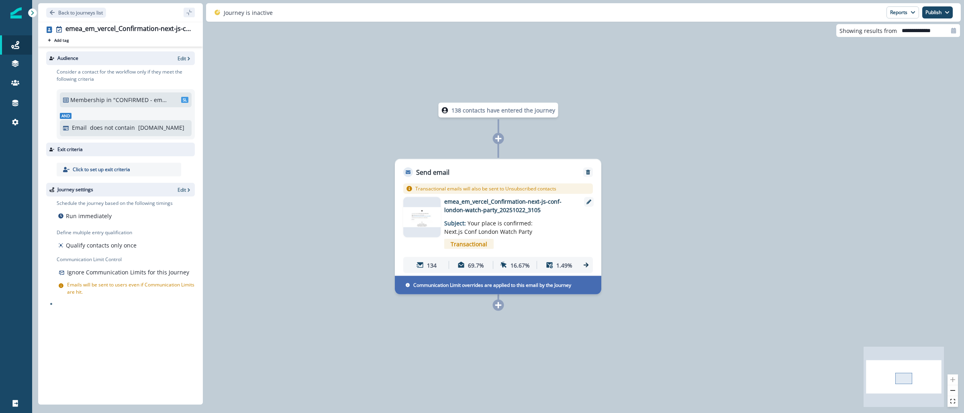
click at [85, 6] on div "Back to journeys list" at bounding box center [120, 12] width 165 height 18
click at [88, 10] on p "Back to journeys list" at bounding box center [80, 12] width 45 height 7
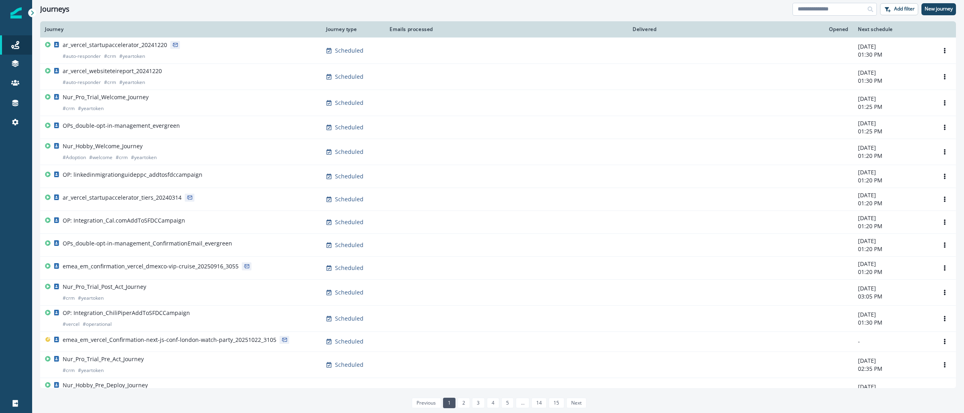
click at [823, 10] on input at bounding box center [835, 9] width 84 height 13
